Goal: Communication & Community: Answer question/provide support

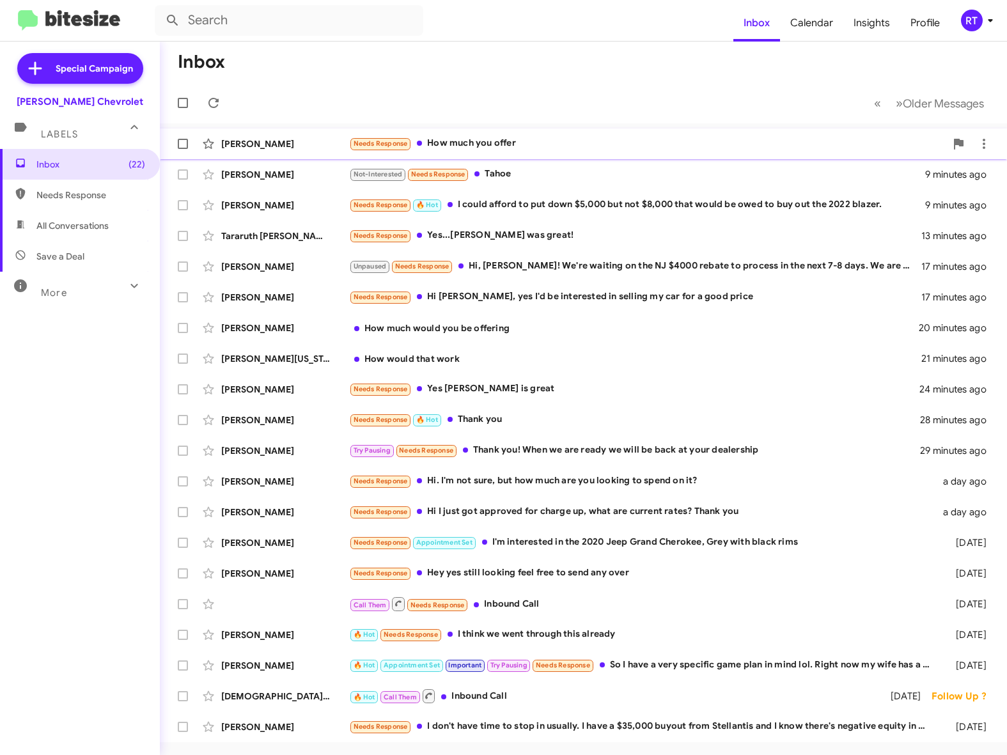
click at [484, 144] on div "Needs Response How much you offer" at bounding box center [647, 143] width 596 height 15
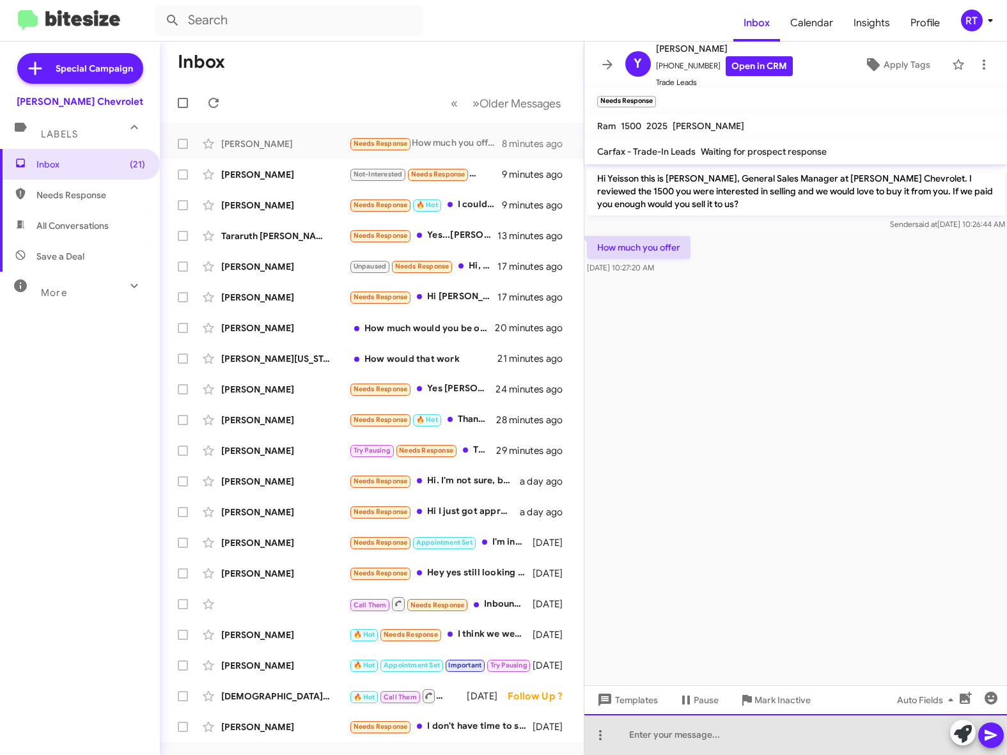
click at [652, 731] on div at bounding box center [795, 734] width 423 height 41
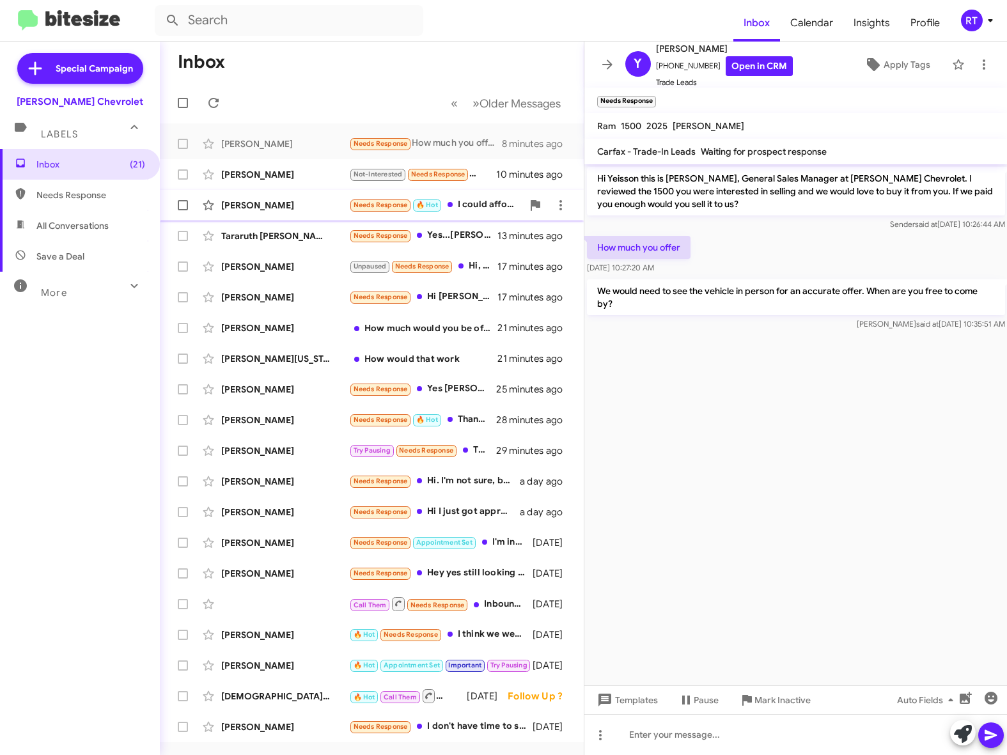
click at [244, 201] on div "[PERSON_NAME]" at bounding box center [285, 205] width 128 height 13
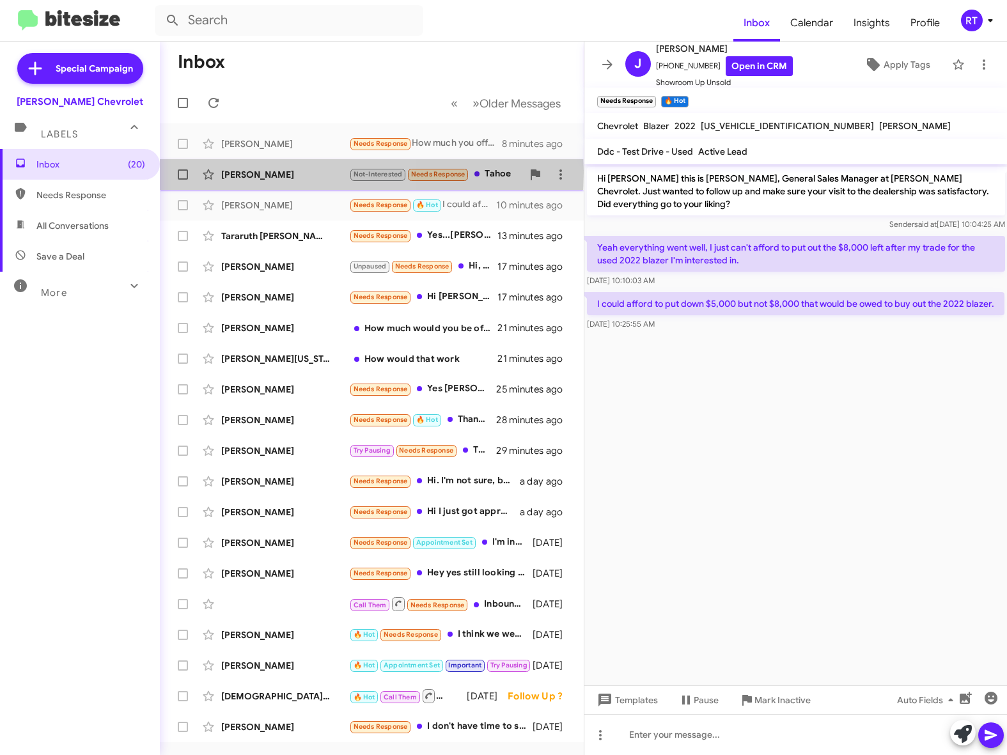
click at [256, 173] on div "[PERSON_NAME]" at bounding box center [285, 174] width 128 height 13
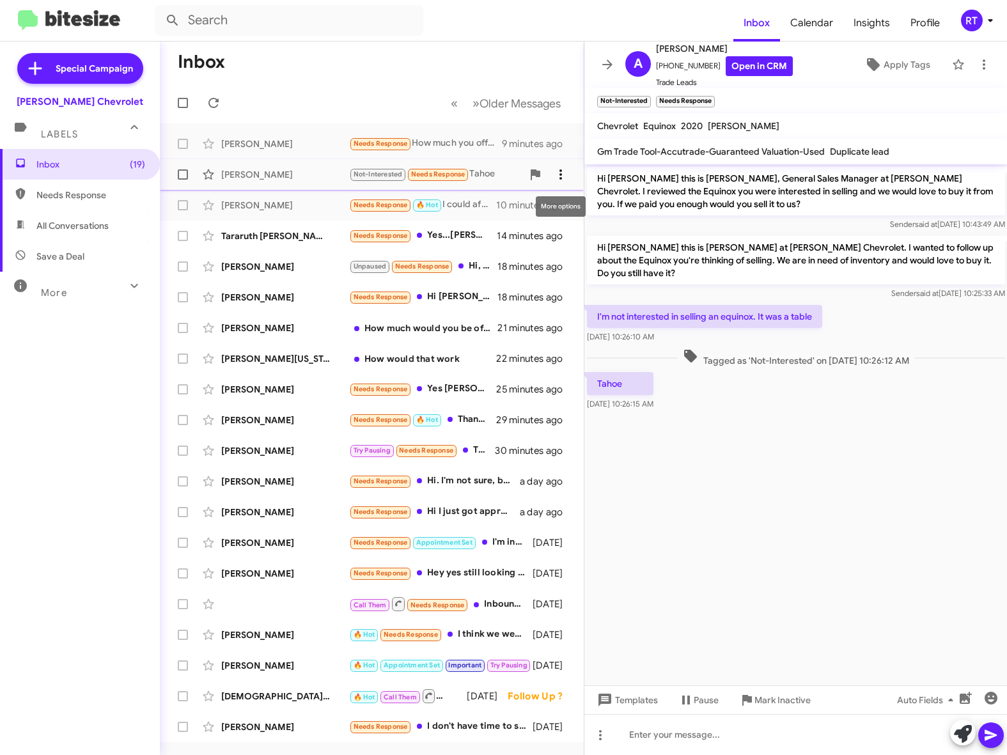
click at [558, 176] on icon at bounding box center [560, 174] width 15 height 15
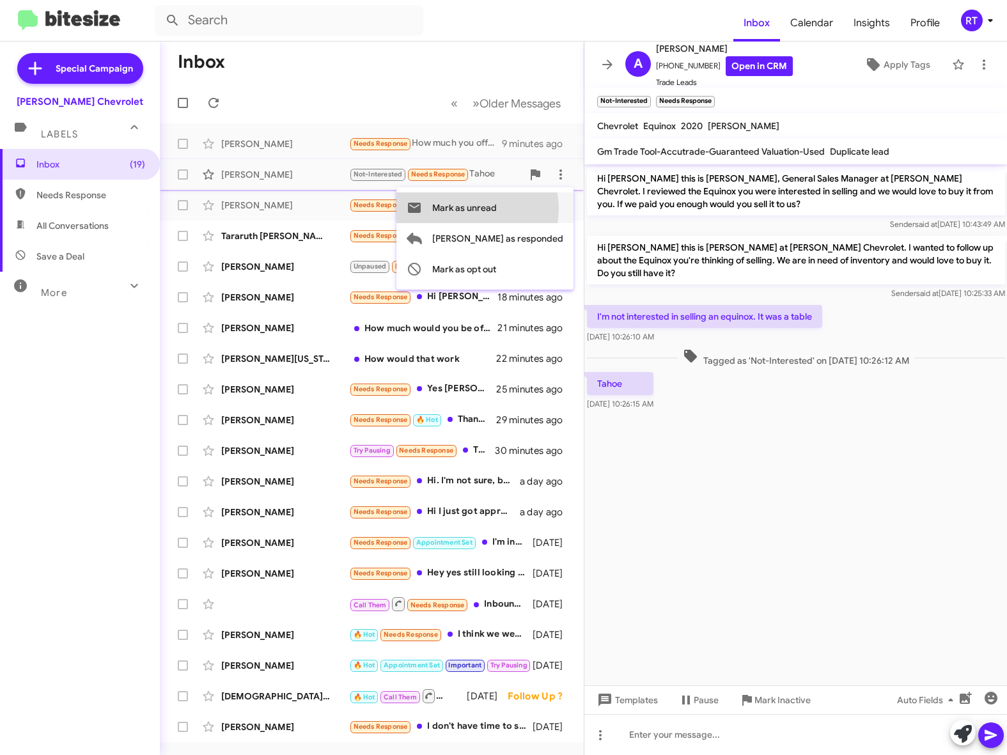
click at [497, 208] on span "Mark as unread" at bounding box center [464, 207] width 65 height 31
